Goal: Information Seeking & Learning: Learn about a topic

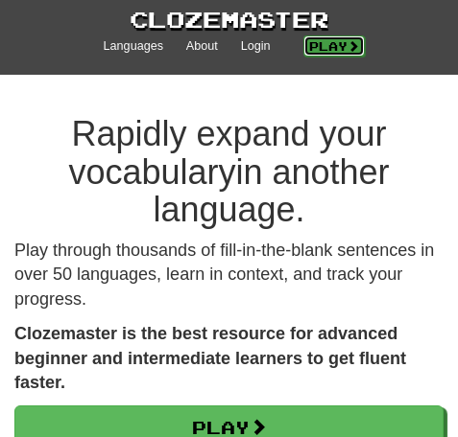
click at [336, 50] on link "Play" at bounding box center [333, 45] width 61 height 21
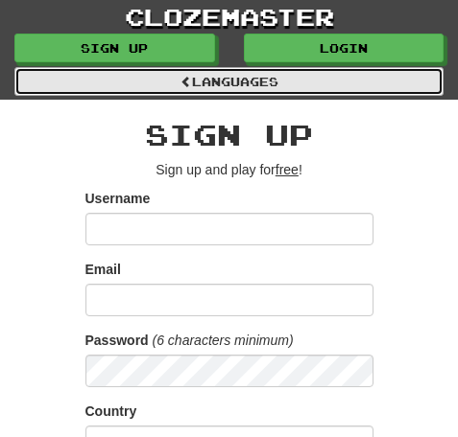
click at [211, 75] on link "Languages" at bounding box center [228, 81] width 429 height 29
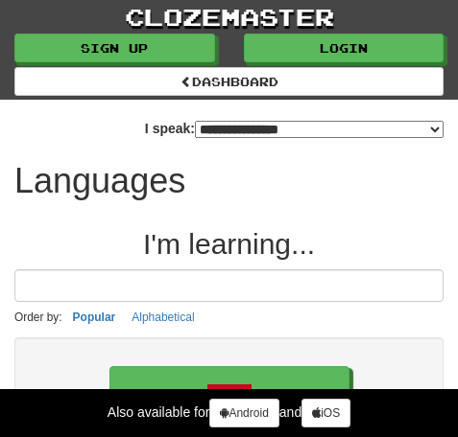
select select "*******"
type input "******"
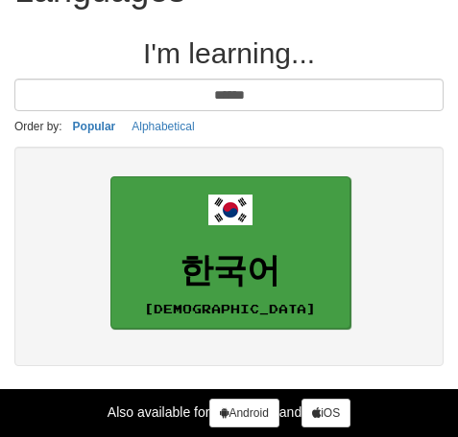
scroll to position [192, 0]
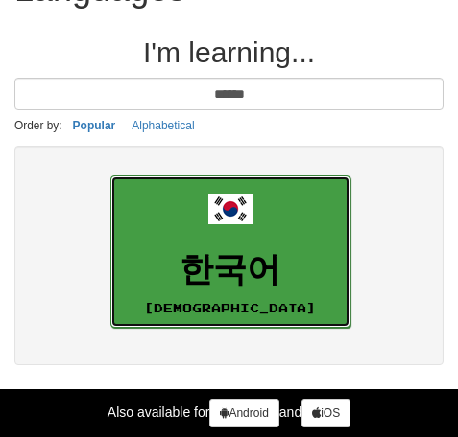
click at [271, 275] on h3 "한국어" at bounding box center [230, 269] width 219 height 37
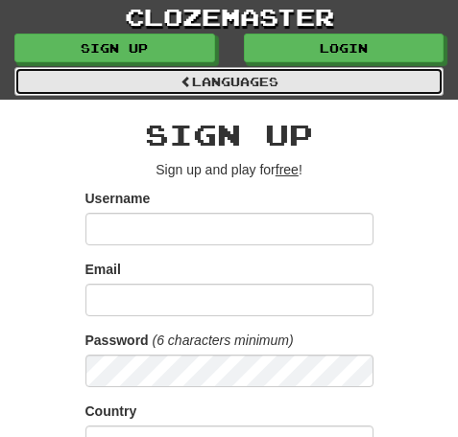
click at [188, 71] on link "Languages" at bounding box center [228, 81] width 429 height 29
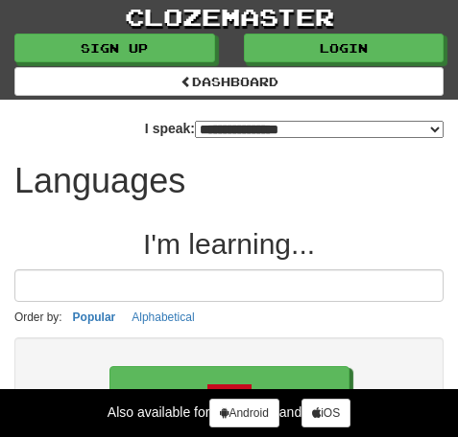
select select "*******"
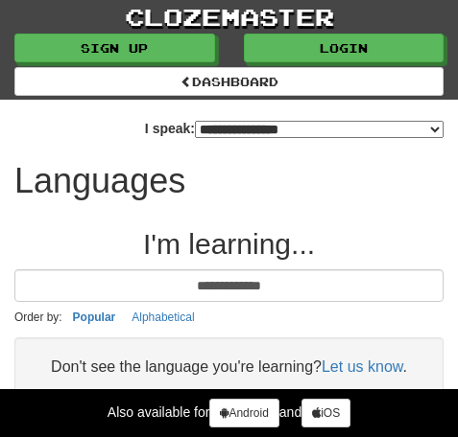
type input "**********"
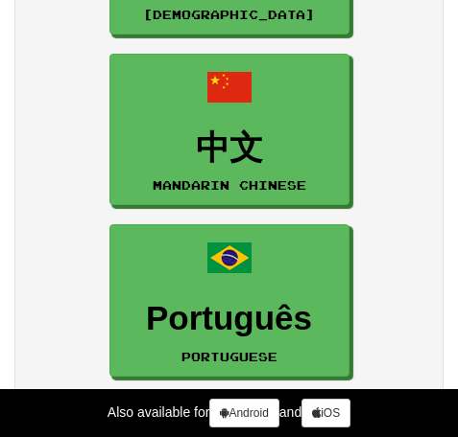
scroll to position [1343, 0]
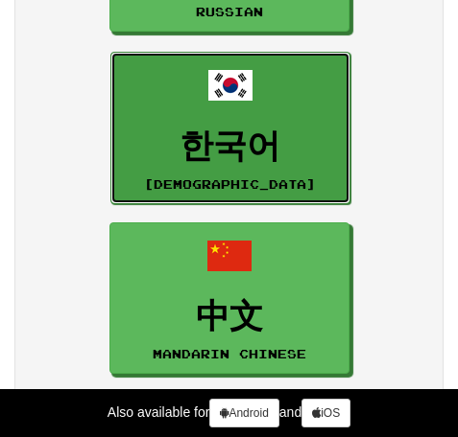
click at [239, 100] on span at bounding box center [230, 85] width 46 height 46
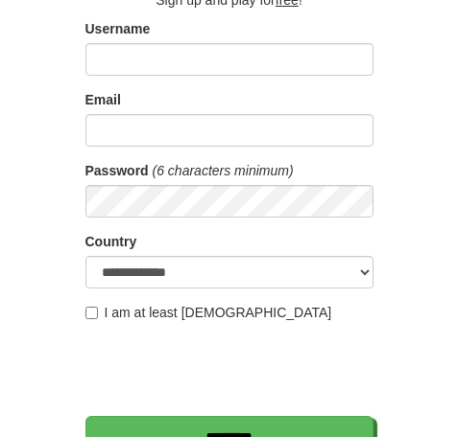
scroll to position [96, 0]
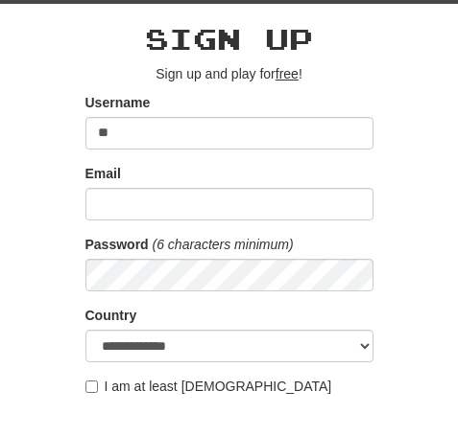
type input "*"
type input "**********"
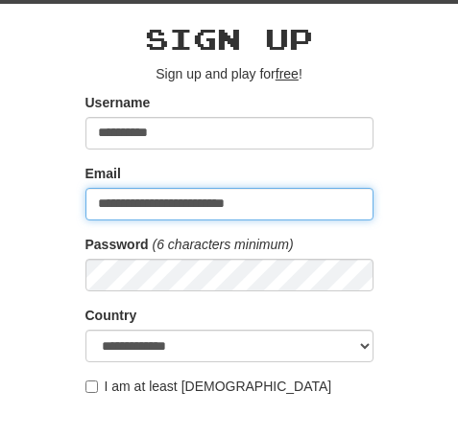
type input "**********"
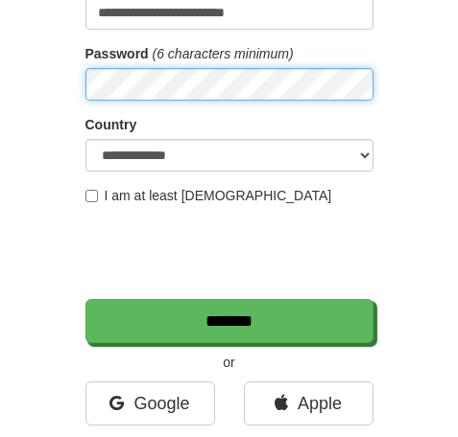
scroll to position [288, 0]
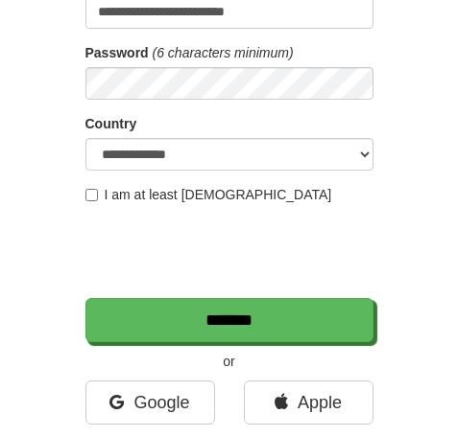
click at [154, 207] on form "**********" at bounding box center [229, 121] width 288 height 441
click at [100, 196] on label "I am at least 16 years old" at bounding box center [208, 194] width 247 height 19
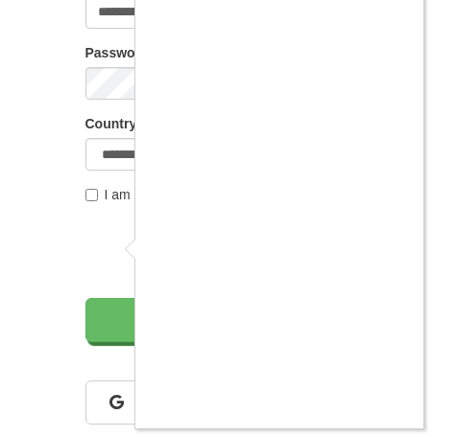
scroll to position [42, 0]
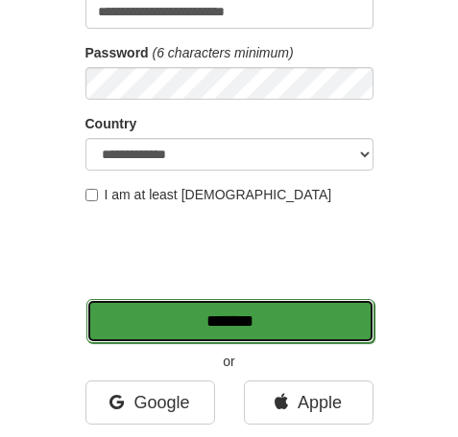
click at [227, 328] on input "*******" at bounding box center [230, 321] width 288 height 44
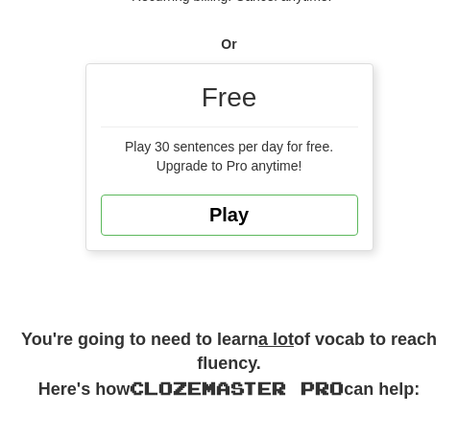
scroll to position [1247, 0]
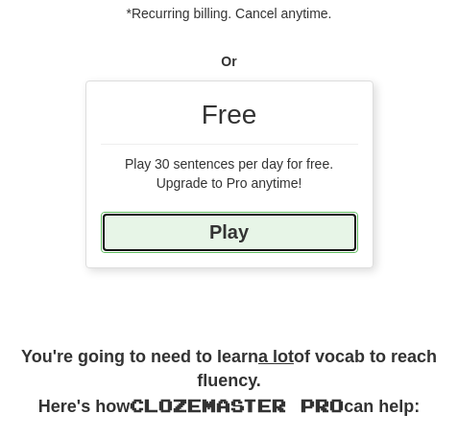
click at [226, 233] on link "Play" at bounding box center [229, 232] width 257 height 41
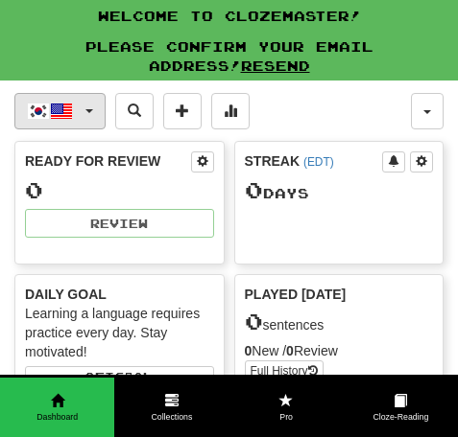
click at [84, 114] on button "한국어 / English" at bounding box center [59, 111] width 91 height 36
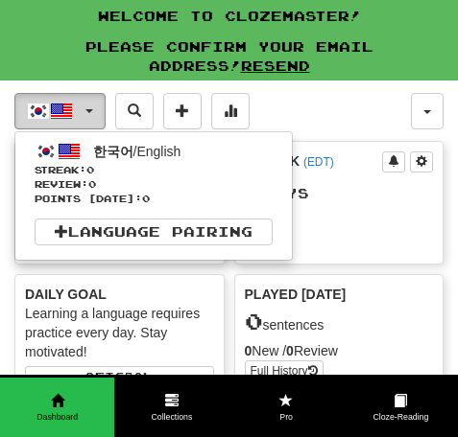
click at [84, 114] on button "한국어 / English" at bounding box center [59, 111] width 91 height 36
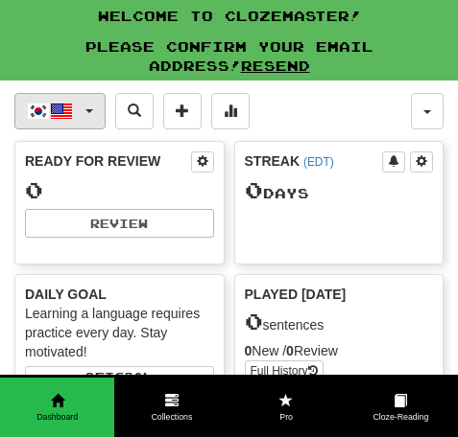
click at [84, 114] on button "한국어 / English" at bounding box center [59, 111] width 91 height 36
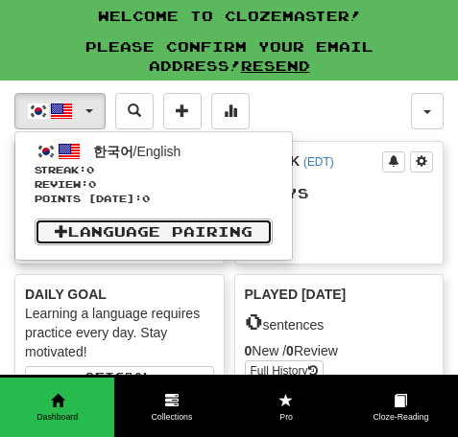
click at [109, 223] on link "Language Pairing" at bounding box center [154, 232] width 238 height 27
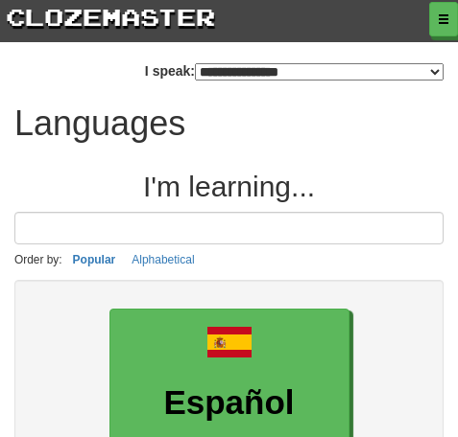
select select "*******"
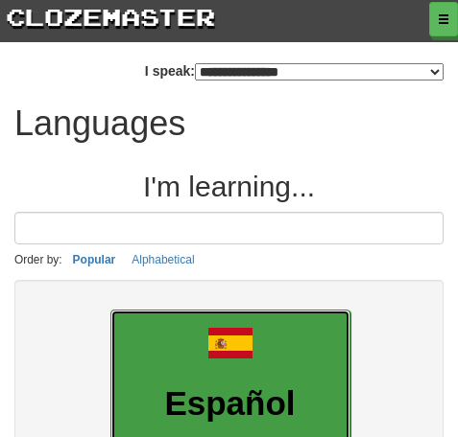
click at [212, 368] on link "Español Spanish" at bounding box center [230, 386] width 240 height 153
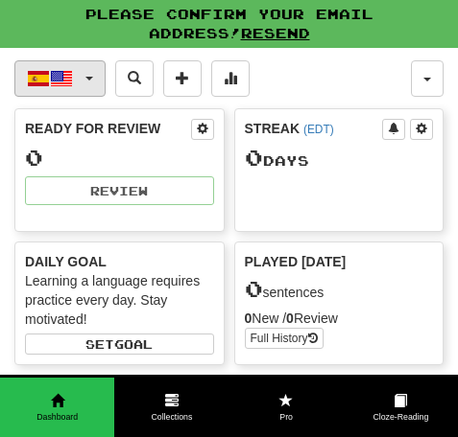
click at [71, 86] on span "button" at bounding box center [61, 78] width 23 height 23
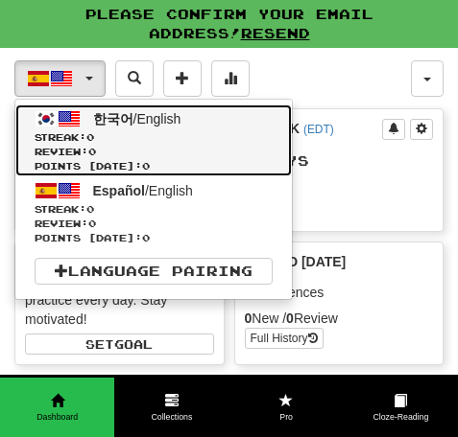
click at [85, 148] on span "Review: 0" at bounding box center [154, 152] width 238 height 14
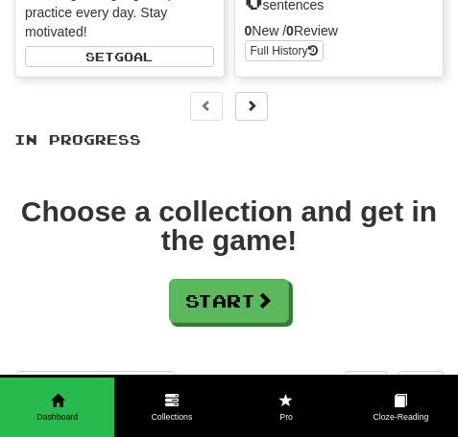
scroll to position [192, 0]
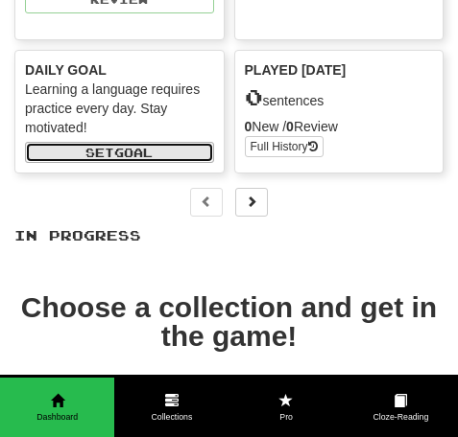
click at [160, 150] on button "Set a daily goal" at bounding box center [119, 152] width 189 height 21
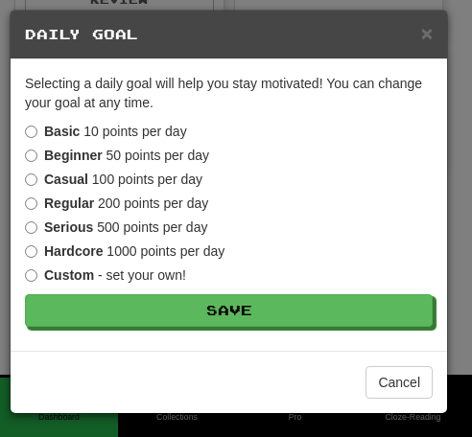
click at [138, 174] on label "Casual 100 points per day" at bounding box center [113, 179] width 177 height 19
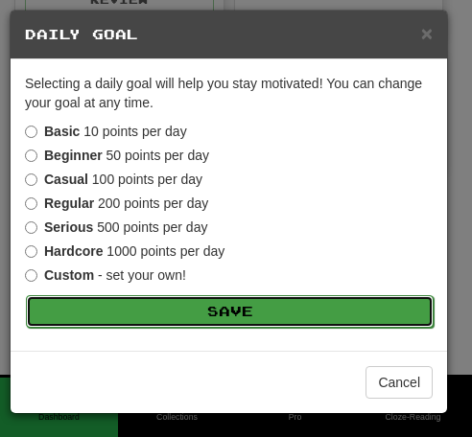
click at [169, 305] on button "Save" at bounding box center [230, 311] width 408 height 33
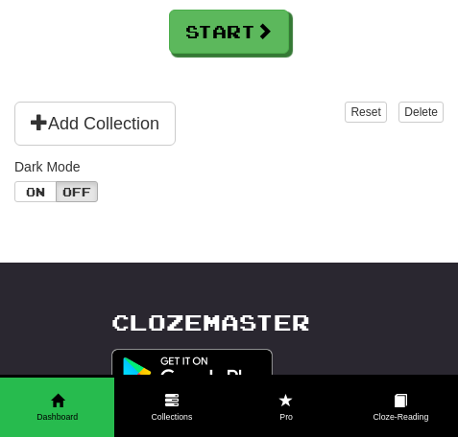
scroll to position [480, 0]
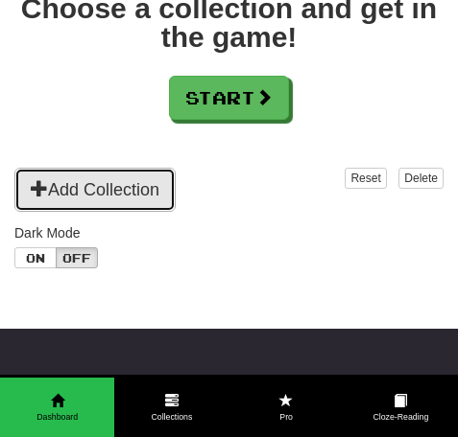
click at [148, 180] on button "Add Collection" at bounding box center [94, 190] width 161 height 44
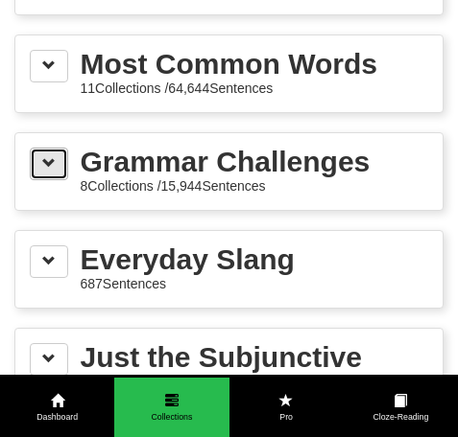
click at [53, 176] on button at bounding box center [49, 164] width 38 height 33
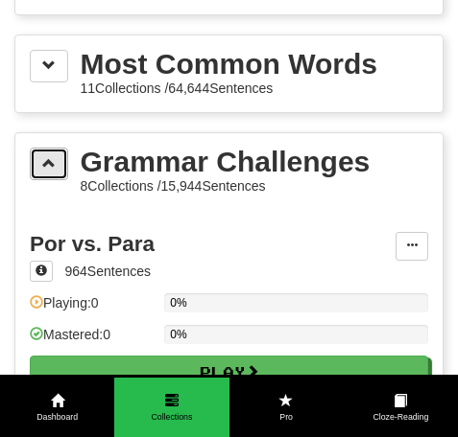
click at [53, 176] on button at bounding box center [49, 164] width 38 height 33
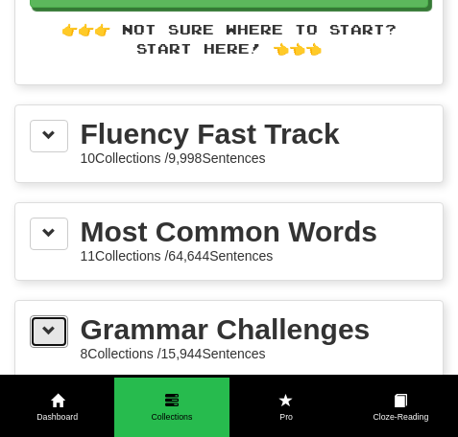
scroll to position [288, 0]
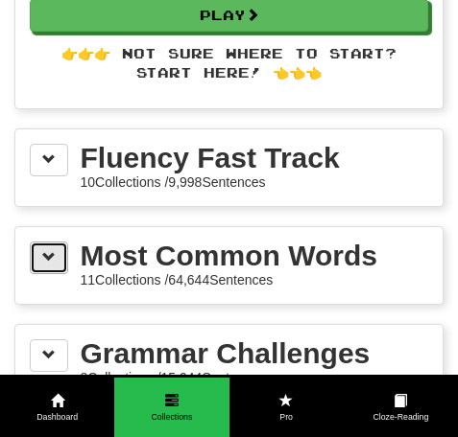
click at [44, 272] on button at bounding box center [49, 258] width 38 height 33
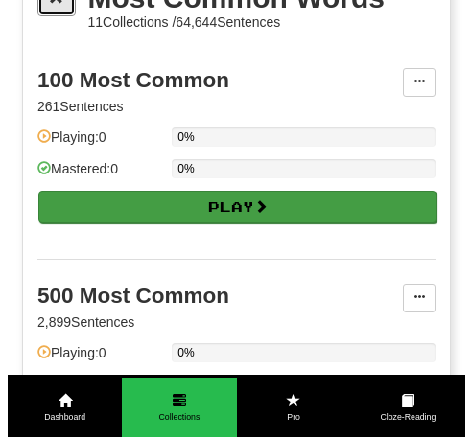
scroll to position [576, 0]
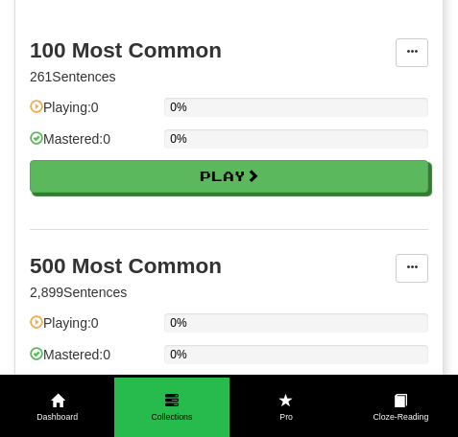
click at [149, 197] on div "100 Most Common 261 Sentences Pin to Dashboard Pin to Dashboard Manage Sentence…" at bounding box center [229, 121] width 398 height 215
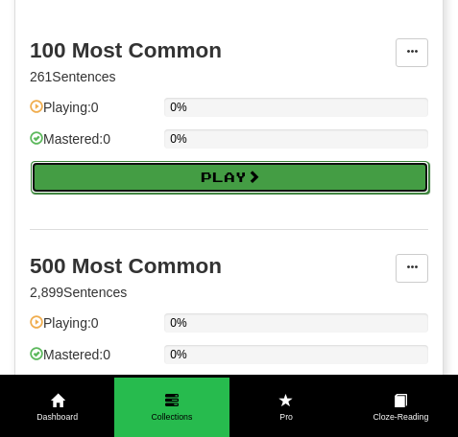
click at [168, 174] on button "Play" at bounding box center [230, 177] width 398 height 33
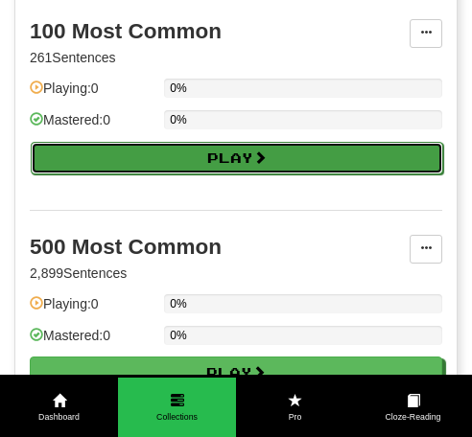
select select "**"
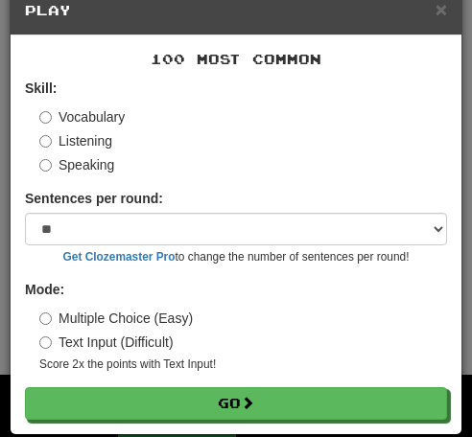
scroll to position [32, 0]
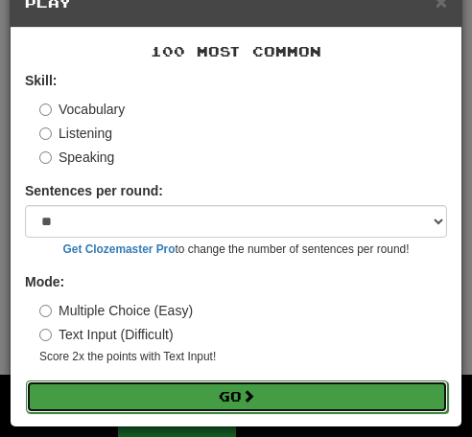
click at [200, 394] on button "Go" at bounding box center [237, 397] width 422 height 33
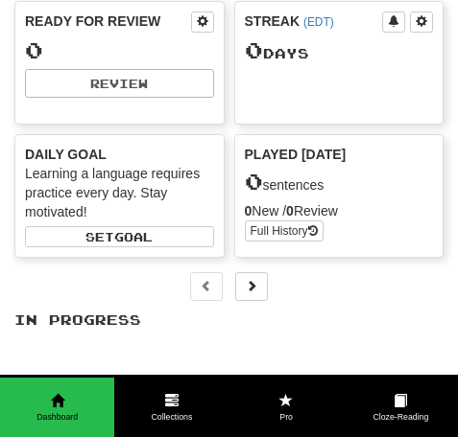
scroll to position [192, 0]
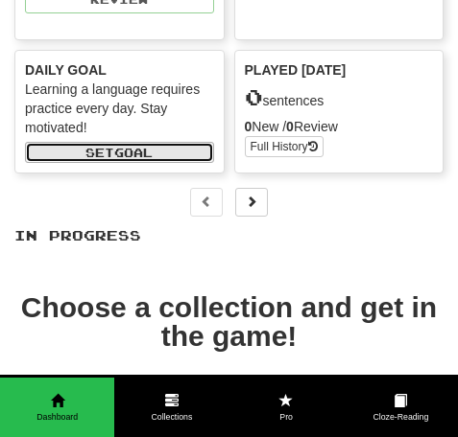
click at [131, 159] on button "Set a daily goal" at bounding box center [119, 152] width 189 height 21
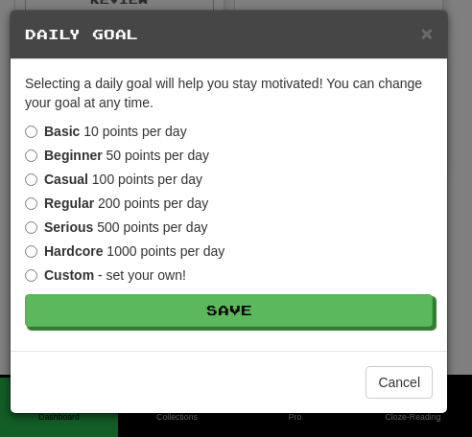
click at [187, 165] on div "Basic 10 points per day Beginner 50 points per day Casual 100 points per day Re…" at bounding box center [229, 203] width 408 height 163
click at [175, 156] on label "Beginner 50 points per day" at bounding box center [117, 155] width 184 height 19
click at [159, 173] on label "Casual 100 points per day" at bounding box center [113, 179] width 177 height 19
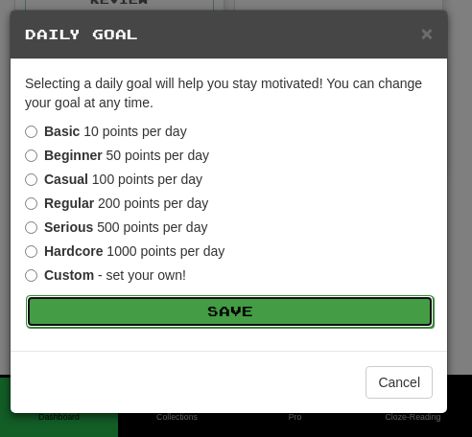
click at [215, 309] on button "Save" at bounding box center [230, 311] width 408 height 33
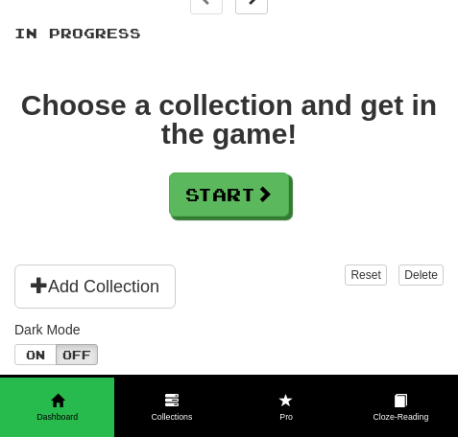
scroll to position [384, 0]
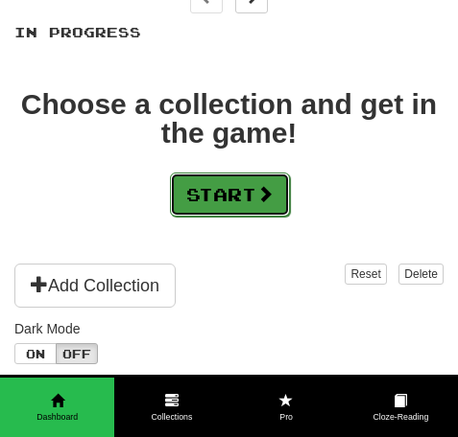
click at [241, 201] on button "Start" at bounding box center [230, 195] width 120 height 44
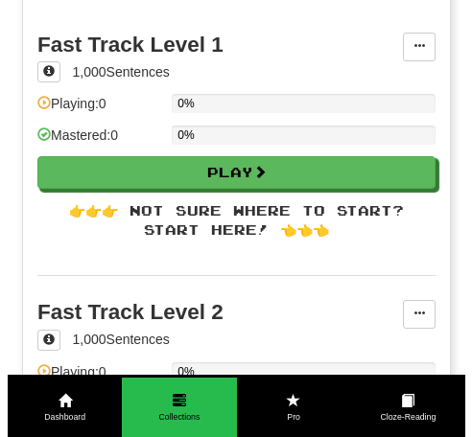
scroll to position [288, 0]
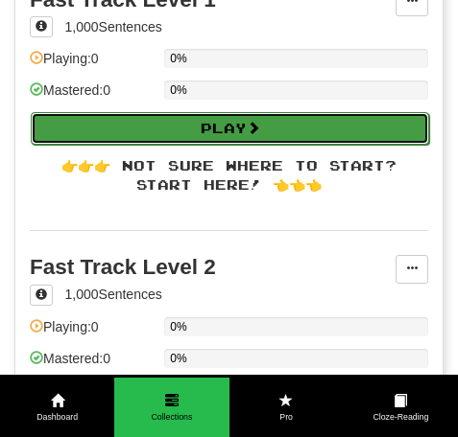
click at [254, 129] on span at bounding box center [253, 127] width 13 height 13
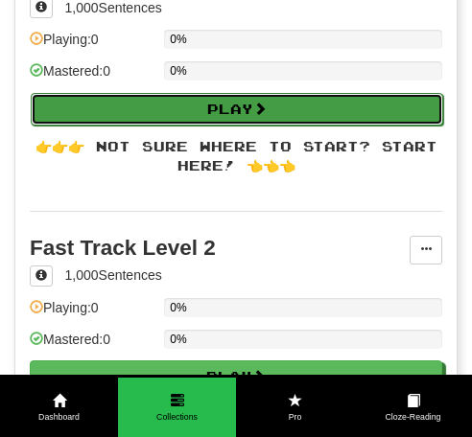
select select "**"
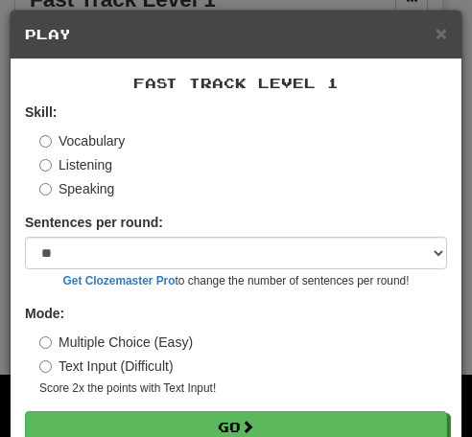
scroll to position [32, 0]
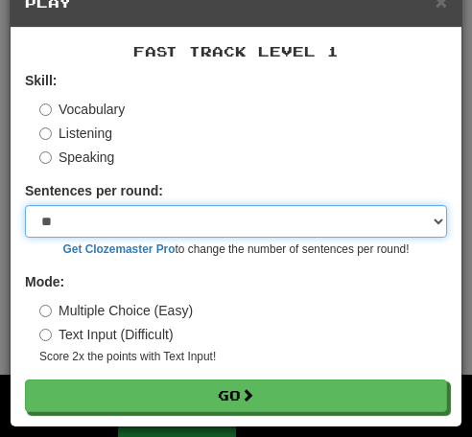
click at [149, 215] on select "* ** ** ** ** ** *** ********" at bounding box center [236, 221] width 422 height 33
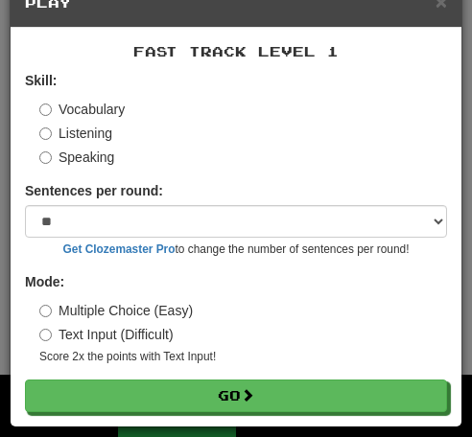
click at [209, 142] on div "Listening" at bounding box center [243, 133] width 408 height 19
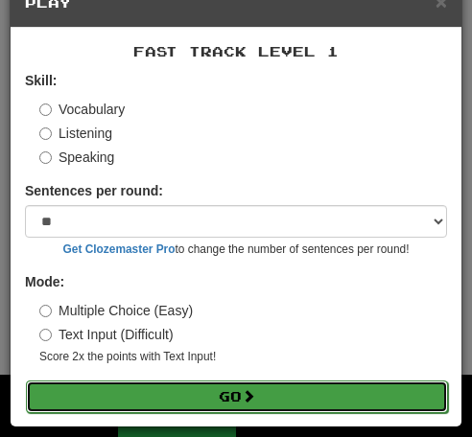
click at [200, 400] on button "Go" at bounding box center [237, 397] width 422 height 33
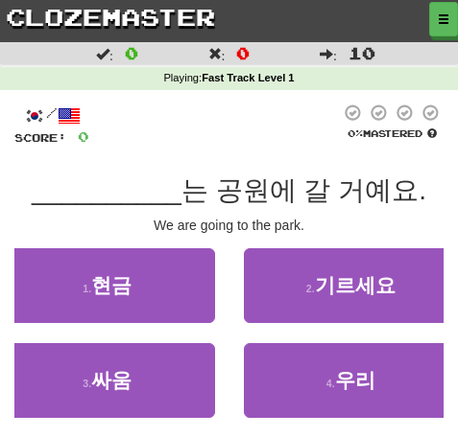
click at [141, 95] on div "/ Score: 0 0 % Mastered __________ 는 공원에 갈 거예요. We are going to the park. 1 . 현…" at bounding box center [228, 298] width 429 height 417
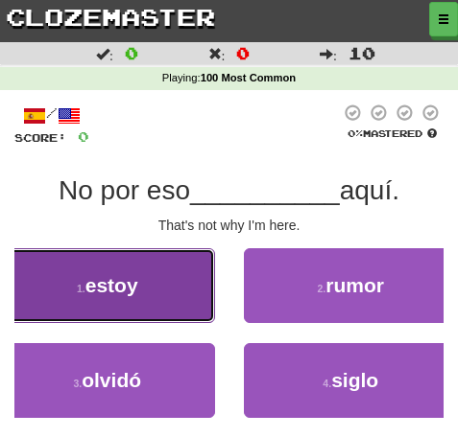
click at [191, 280] on button "1 . estoy" at bounding box center [107, 285] width 215 height 75
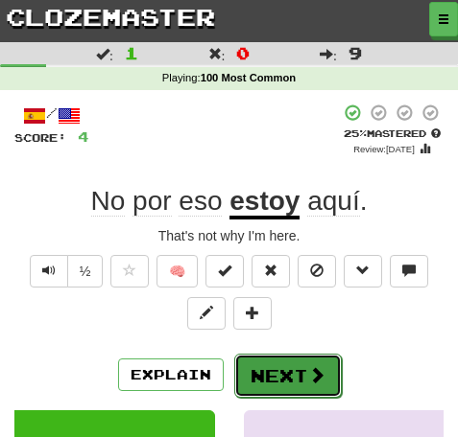
click at [313, 366] on span at bounding box center [316, 374] width 17 height 17
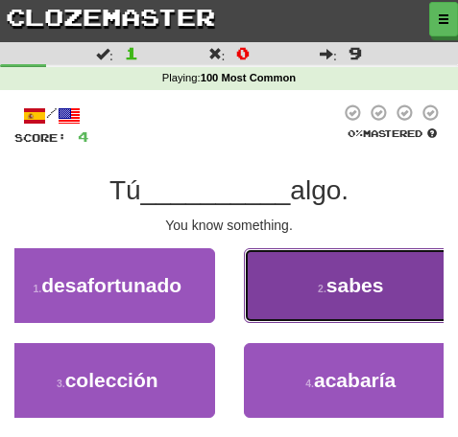
click at [306, 308] on button "2 . sabes" at bounding box center [351, 285] width 215 height 75
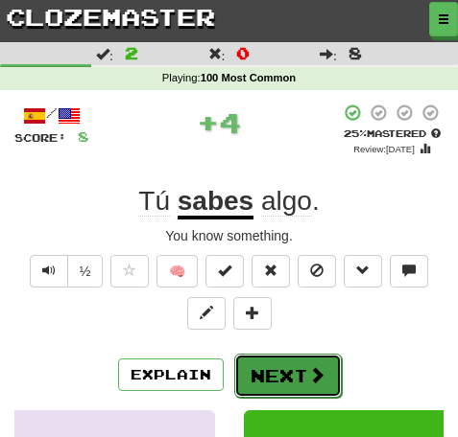
click at [285, 366] on button "Next" at bounding box center [287, 376] width 107 height 44
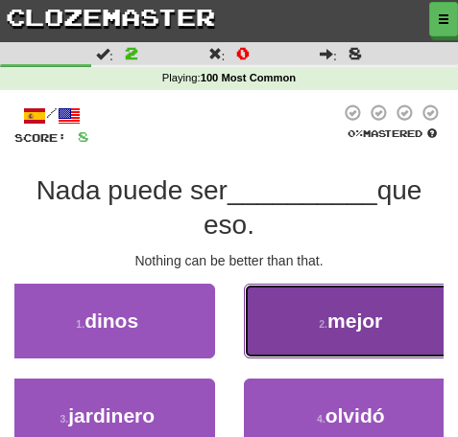
click at [289, 350] on button "2 . mejor" at bounding box center [351, 321] width 215 height 75
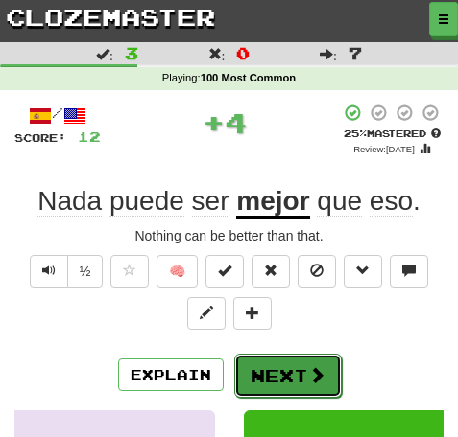
click at [287, 374] on button "Next" at bounding box center [287, 376] width 107 height 44
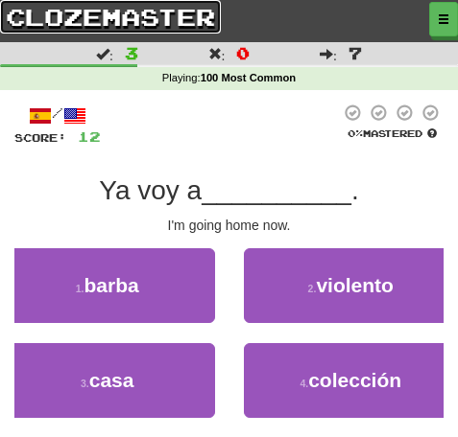
click at [97, 30] on link "clozemaster" at bounding box center [110, 17] width 221 height 34
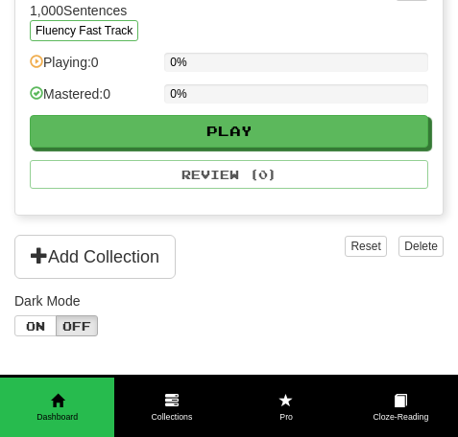
scroll to position [480, 0]
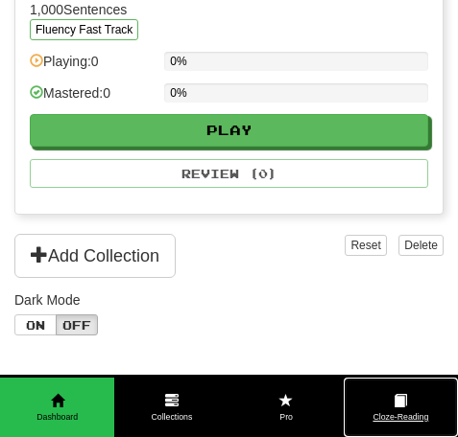
click at [387, 390] on link "Cloze-Reading" at bounding box center [400, 408] width 114 height 60
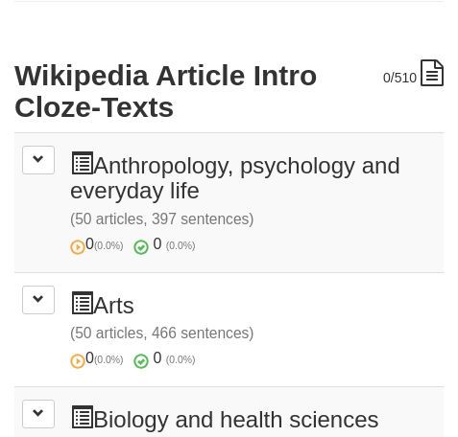
scroll to position [480, 0]
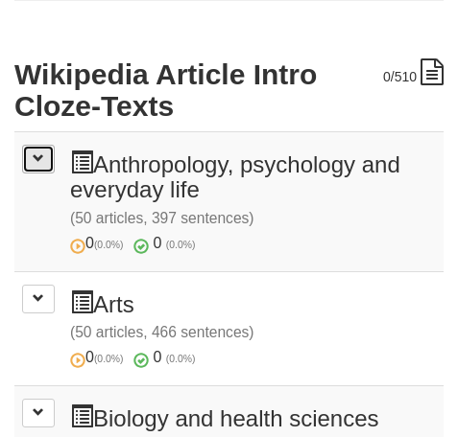
click at [31, 153] on button at bounding box center [38, 159] width 33 height 29
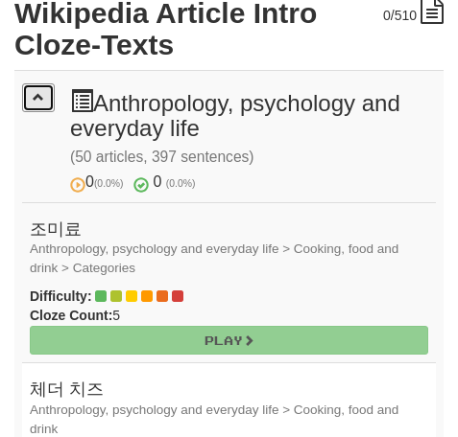
scroll to position [576, 0]
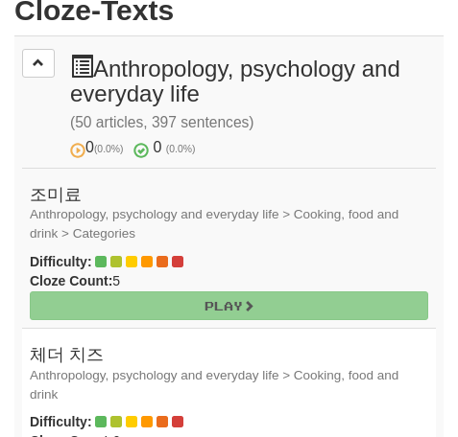
click at [192, 306] on div "Play" at bounding box center [228, 306] width 427 height 29
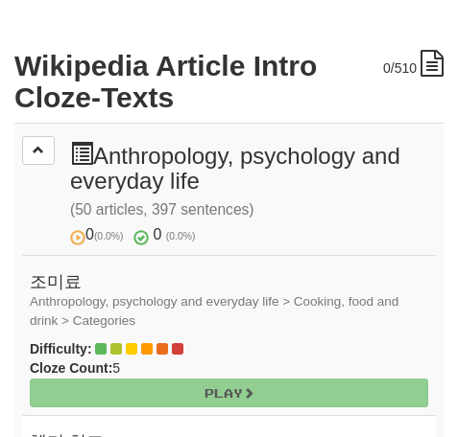
scroll to position [480, 0]
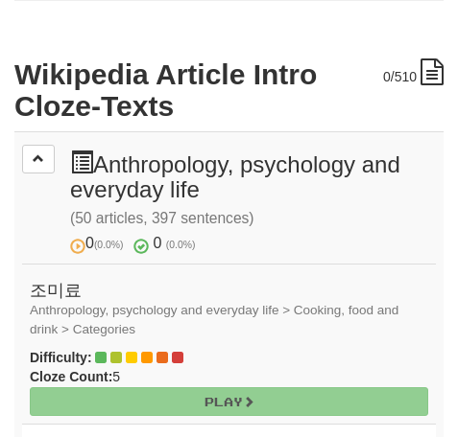
click at [41, 160] on span at bounding box center [39, 159] width 12 height 12
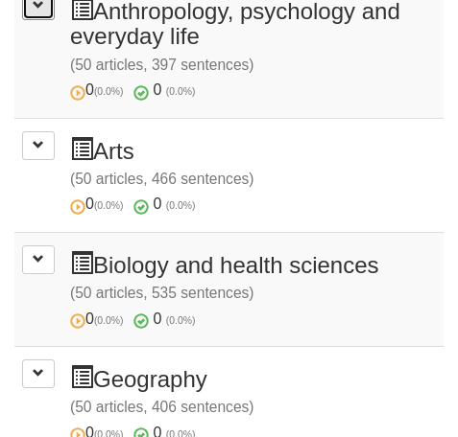
scroll to position [959, 0]
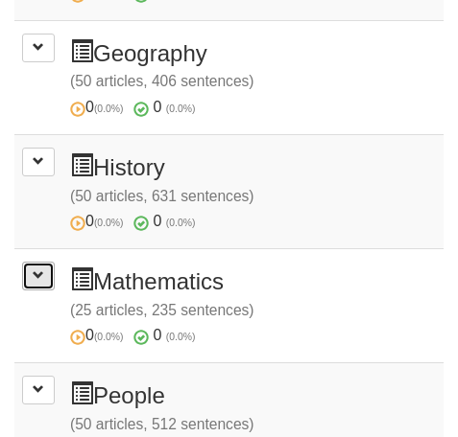
click at [32, 267] on button at bounding box center [38, 276] width 33 height 29
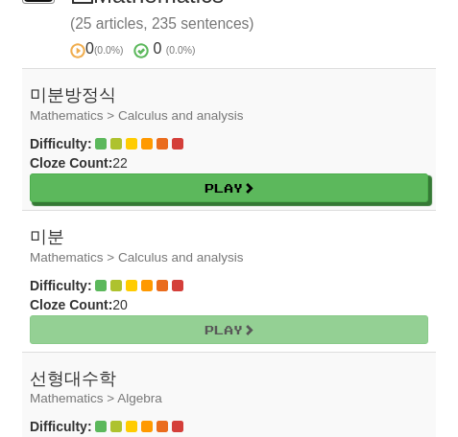
scroll to position [1247, 0]
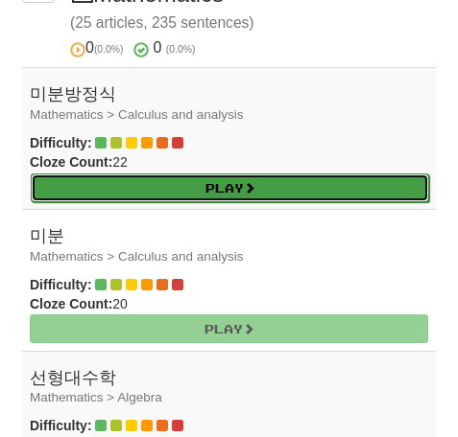
click at [135, 200] on link "Play" at bounding box center [230, 188] width 398 height 29
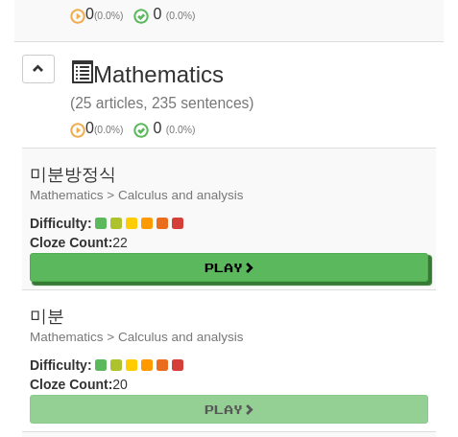
scroll to position [1055, 0]
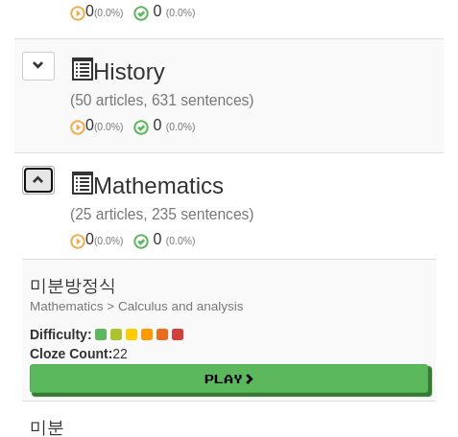
click at [34, 177] on span at bounding box center [39, 180] width 12 height 12
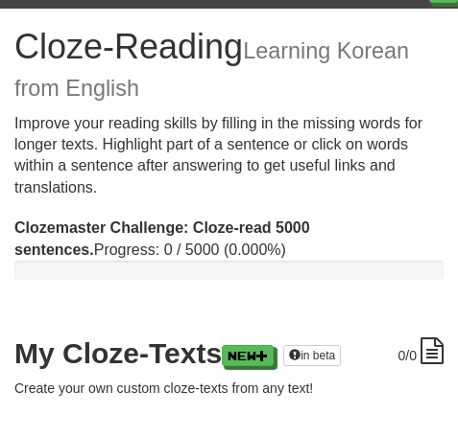
scroll to position [0, 0]
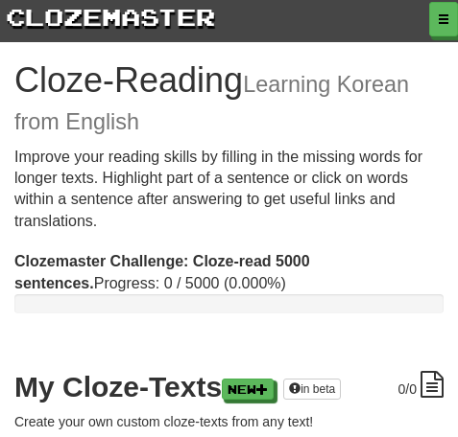
click at [118, 95] on h1 "Cloze-Reading Learning Korean from English" at bounding box center [228, 99] width 429 height 76
click at [93, 13] on link "clozemaster" at bounding box center [110, 17] width 221 height 34
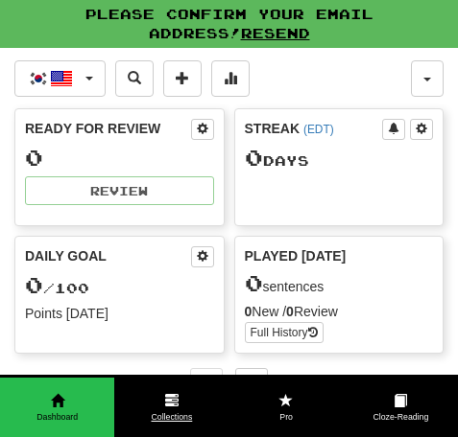
click at [185, 399] on link "Collections" at bounding box center [171, 408] width 114 height 60
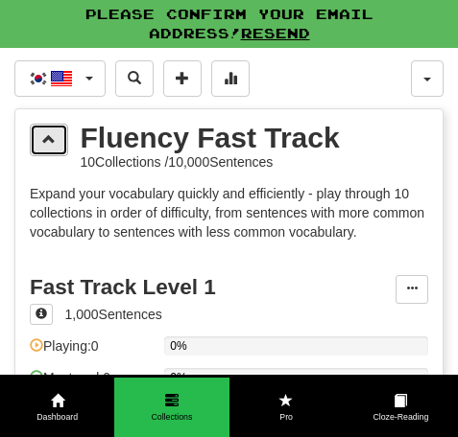
click at [53, 140] on span at bounding box center [48, 138] width 13 height 13
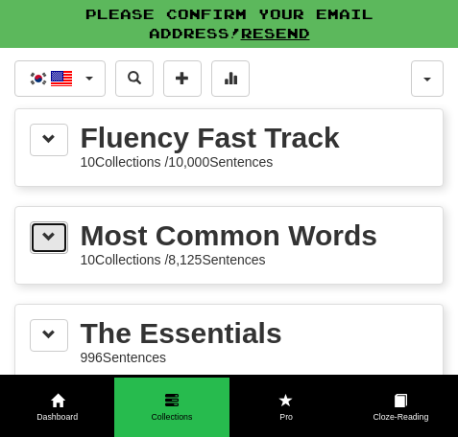
click at [35, 233] on button at bounding box center [49, 238] width 38 height 33
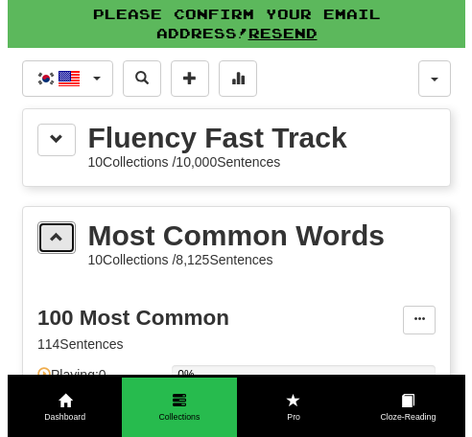
scroll to position [192, 0]
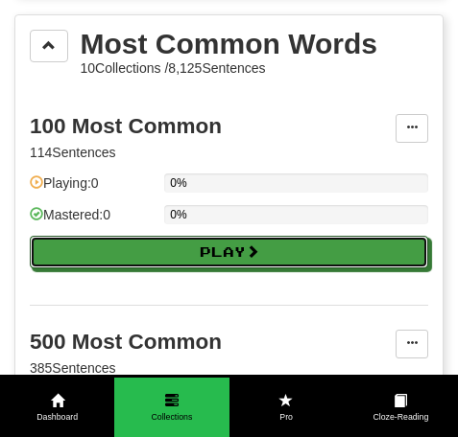
click at [199, 260] on button "Play" at bounding box center [229, 252] width 398 height 33
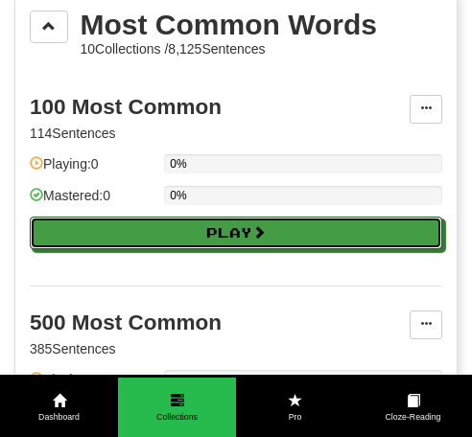
select select "**"
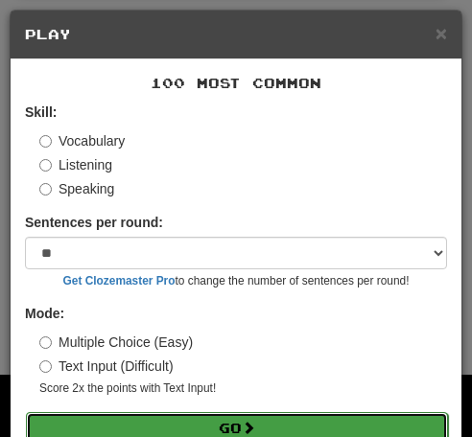
click at [199, 429] on button "Go" at bounding box center [237, 429] width 422 height 33
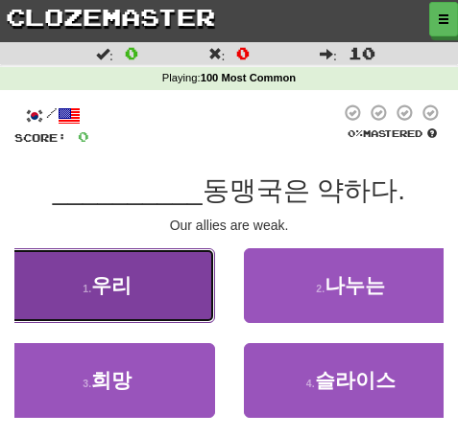
click at [165, 273] on button "1 . 우리" at bounding box center [107, 285] width 215 height 75
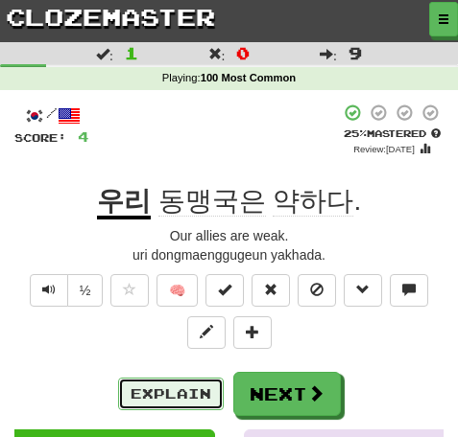
click at [196, 403] on button "Explain" at bounding box center [171, 394] width 106 height 33
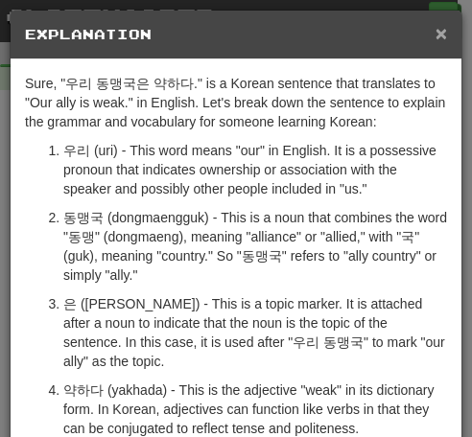
click at [436, 40] on span "×" at bounding box center [442, 33] width 12 height 22
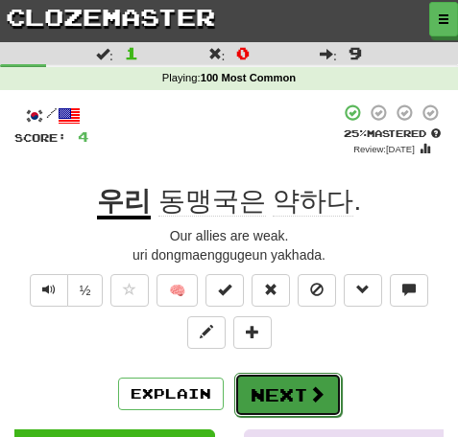
click at [308, 393] on span at bounding box center [316, 394] width 17 height 17
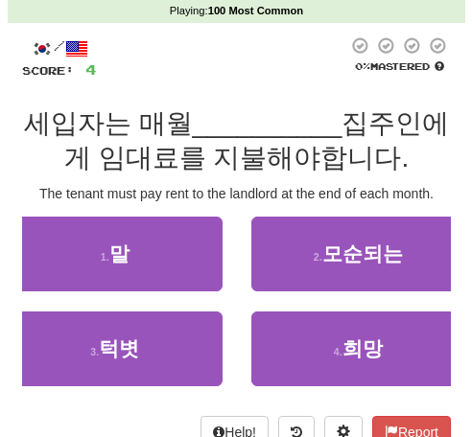
scroll to position [96, 0]
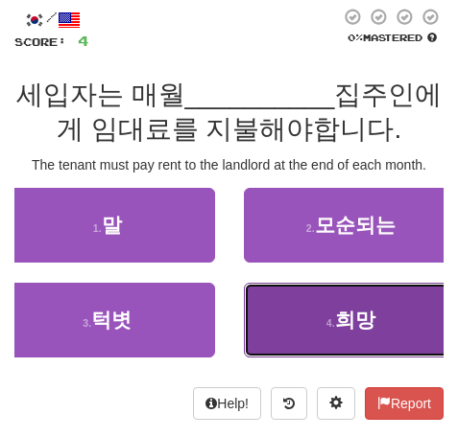
click at [285, 319] on button "4 . 희망" at bounding box center [351, 320] width 215 height 75
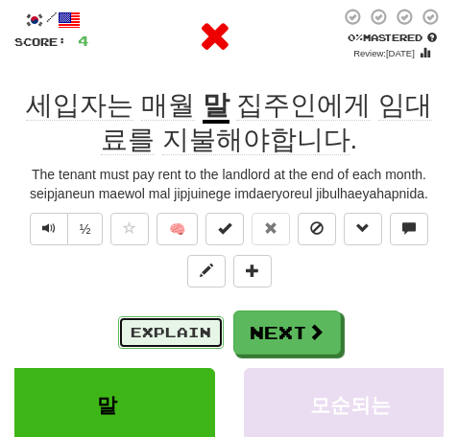
click at [184, 326] on button "Explain" at bounding box center [171, 333] width 106 height 33
